Goal: Information Seeking & Learning: Learn about a topic

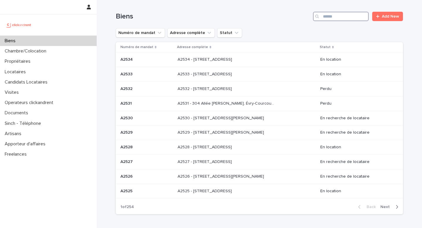
click at [337, 20] on input "Search" at bounding box center [341, 16] width 56 height 9
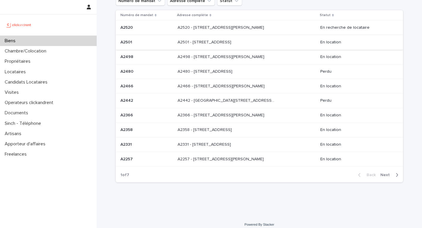
scroll to position [33, 0]
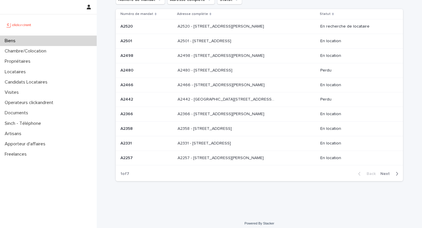
type input "********"
click at [392, 173] on span "Next" at bounding box center [386, 174] width 13 height 4
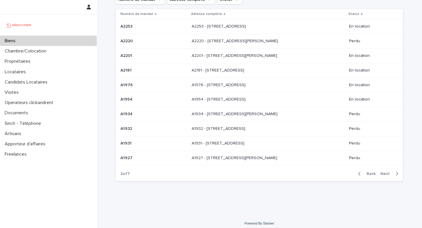
click at [374, 174] on span "Back" at bounding box center [369, 174] width 13 height 4
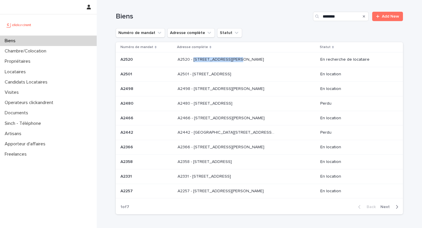
copy p "[STREET_ADDRESS][PERSON_NAME]"
drag, startPoint x: 192, startPoint y: 59, endPoint x: 232, endPoint y: 60, distance: 39.6
click at [232, 60] on p "A2520 - [STREET_ADDRESS][PERSON_NAME]" at bounding box center [222, 59] width 88 height 6
copy p "[STREET_ADDRESS]"
drag, startPoint x: 191, startPoint y: 74, endPoint x: 240, endPoint y: 75, distance: 48.7
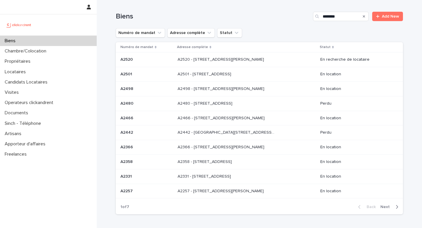
click at [232, 75] on p "A2501 - [STREET_ADDRESS]" at bounding box center [205, 74] width 55 height 6
copy div "[STREET_ADDRESS][PERSON_NAME] - [STREET_ADDRESS][PERSON_NAME]"
drag, startPoint x: 266, startPoint y: 90, endPoint x: 192, endPoint y: 91, distance: 73.8
click at [192, 91] on div "A2498 - 3 Allée [PERSON_NAME], Toulouse 31400 A2498 - 3 [GEOGRAPHIC_DATA][PERSO…" at bounding box center [227, 88] width 98 height 5
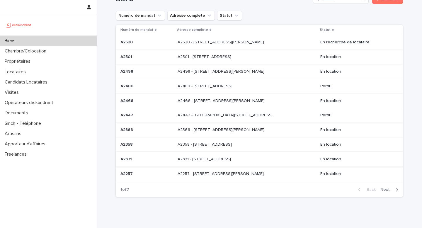
scroll to position [18, 0]
click at [388, 192] on div "Back Next" at bounding box center [378, 189] width 50 height 15
click at [388, 190] on span "Next" at bounding box center [386, 189] width 13 height 4
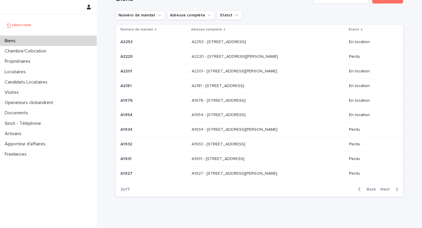
drag, startPoint x: 198, startPoint y: 144, endPoint x: 294, endPoint y: 143, distance: 95.5
copy div "[STREET_ADDRESS] - [STREET_ADDRESS]"
drag, startPoint x: 294, startPoint y: 143, endPoint x: 199, endPoint y: 146, distance: 94.7
click at [199, 146] on div "A1932 - [STREET_ADDRESS][GEOGRAPHIC_DATA] A1932 - [STREET_ADDRESS]" at bounding box center [268, 144] width 153 height 10
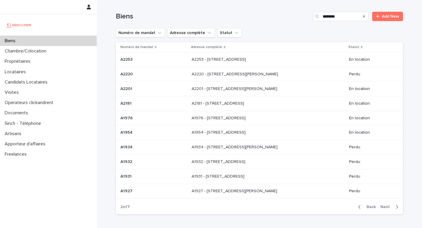
click at [212, 148] on p "A1934 - [STREET_ADDRESS][PERSON_NAME]" at bounding box center [235, 147] width 87 height 6
click at [216, 107] on div "A2181 - [STREET_ADDRESS][GEOGRAPHIC_DATA] A2181 - [STREET_ADDRESS]" at bounding box center [268, 104] width 153 height 10
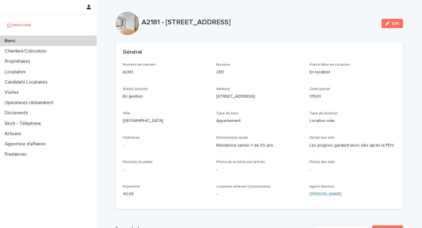
copy p "[STREET_ADDRESS]"
drag, startPoint x: 167, startPoint y: 22, endPoint x: 308, endPoint y: 30, distance: 141.1
click at [308, 30] on div "A2181 - [STREET_ADDRESS] Edit" at bounding box center [259, 23] width 287 height 23
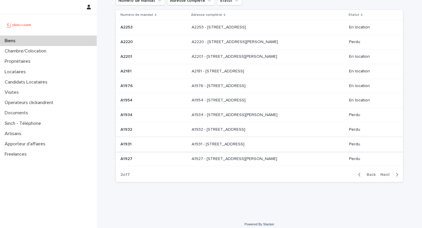
scroll to position [36, 0]
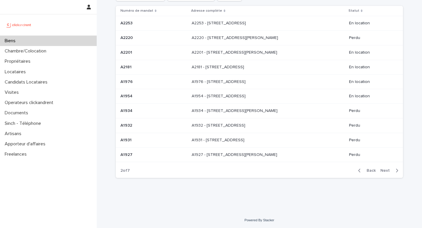
click at [390, 170] on span "Next" at bounding box center [386, 170] width 13 height 4
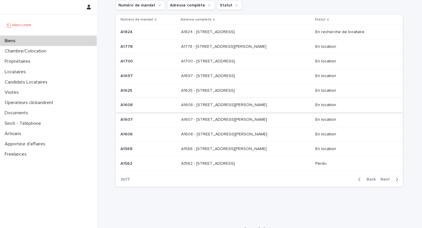
scroll to position [23, 0]
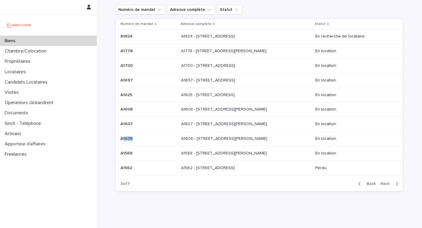
copy div "[DATE] A[DATE]"
drag, startPoint x: 144, startPoint y: 140, endPoint x: 122, endPoint y: 140, distance: 21.1
click at [122, 140] on div "A1606 A1606" at bounding box center [148, 138] width 56 height 5
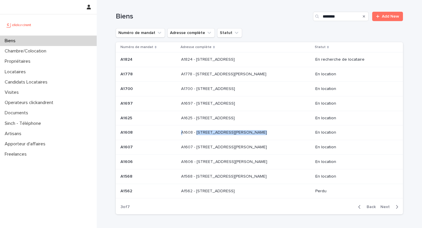
drag, startPoint x: 277, startPoint y: 134, endPoint x: 191, endPoint y: 132, distance: 86.7
click at [191, 132] on div "A1608 - [STREET_ADDRESS][PERSON_NAME][PERSON_NAME]" at bounding box center [245, 133] width 129 height 10
copy div "[STREET_ADDRESS] - [STREET_ADDRESS]"
drag, startPoint x: 266, startPoint y: 92, endPoint x: 190, endPoint y: 89, distance: 76.5
click at [190, 89] on div "A1700 - [STREET_ADDRESS][GEOGRAPHIC_DATA][STREET_ADDRESS]" at bounding box center [245, 89] width 129 height 10
